Goal: Find specific page/section: Find specific page/section

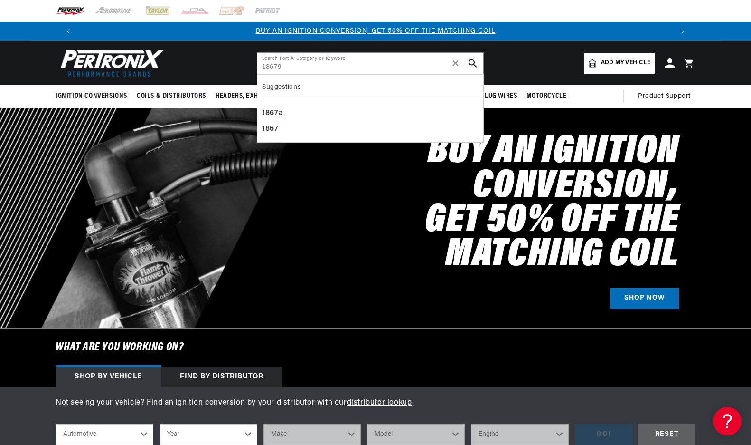
type input "18679"
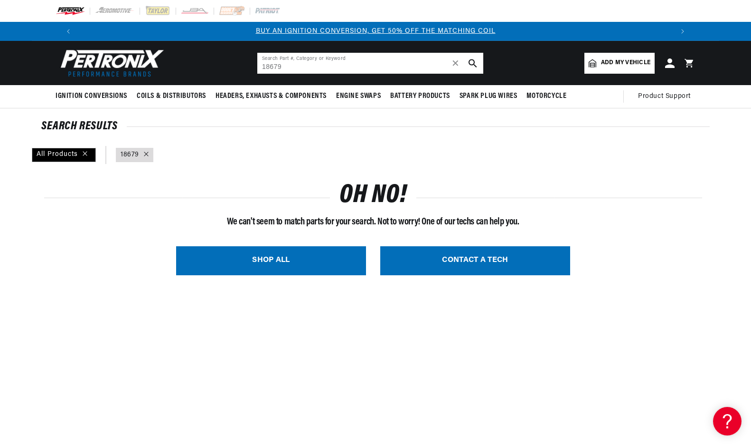
click at [318, 69] on input "18679" at bounding box center [370, 63] width 226 height 21
type input "1"
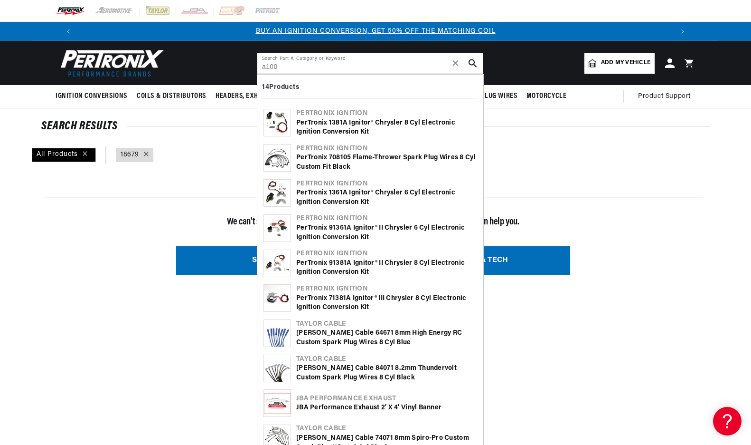
type input "a100"
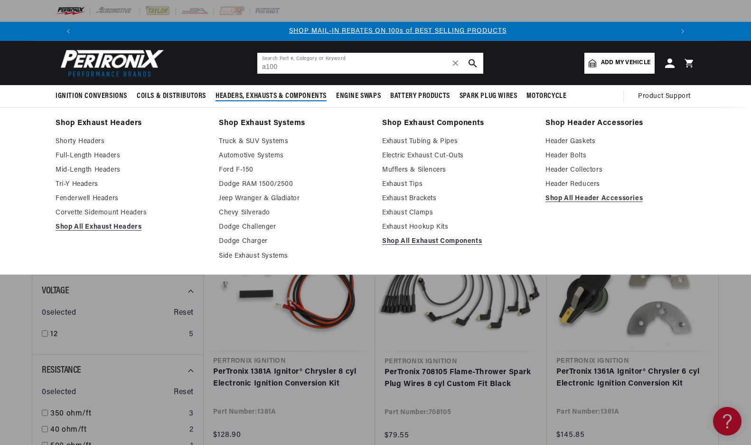
scroll to position [0, 593]
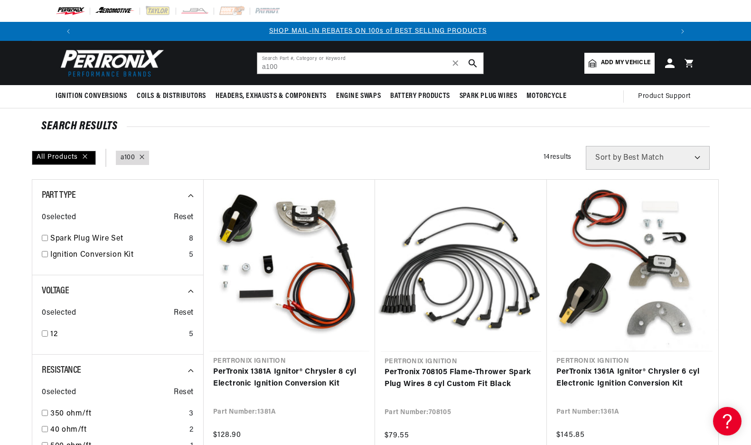
click at [132, 7] on img at bounding box center [115, 11] width 40 height 10
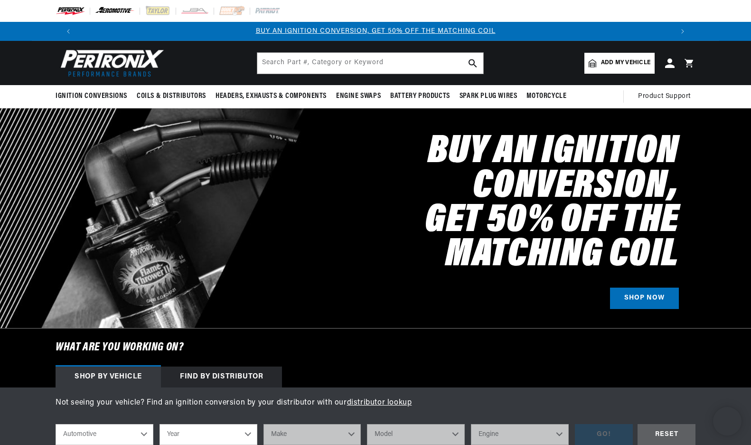
click at [107, 11] on img at bounding box center [115, 11] width 40 height 10
